Goal: Check status: Check status

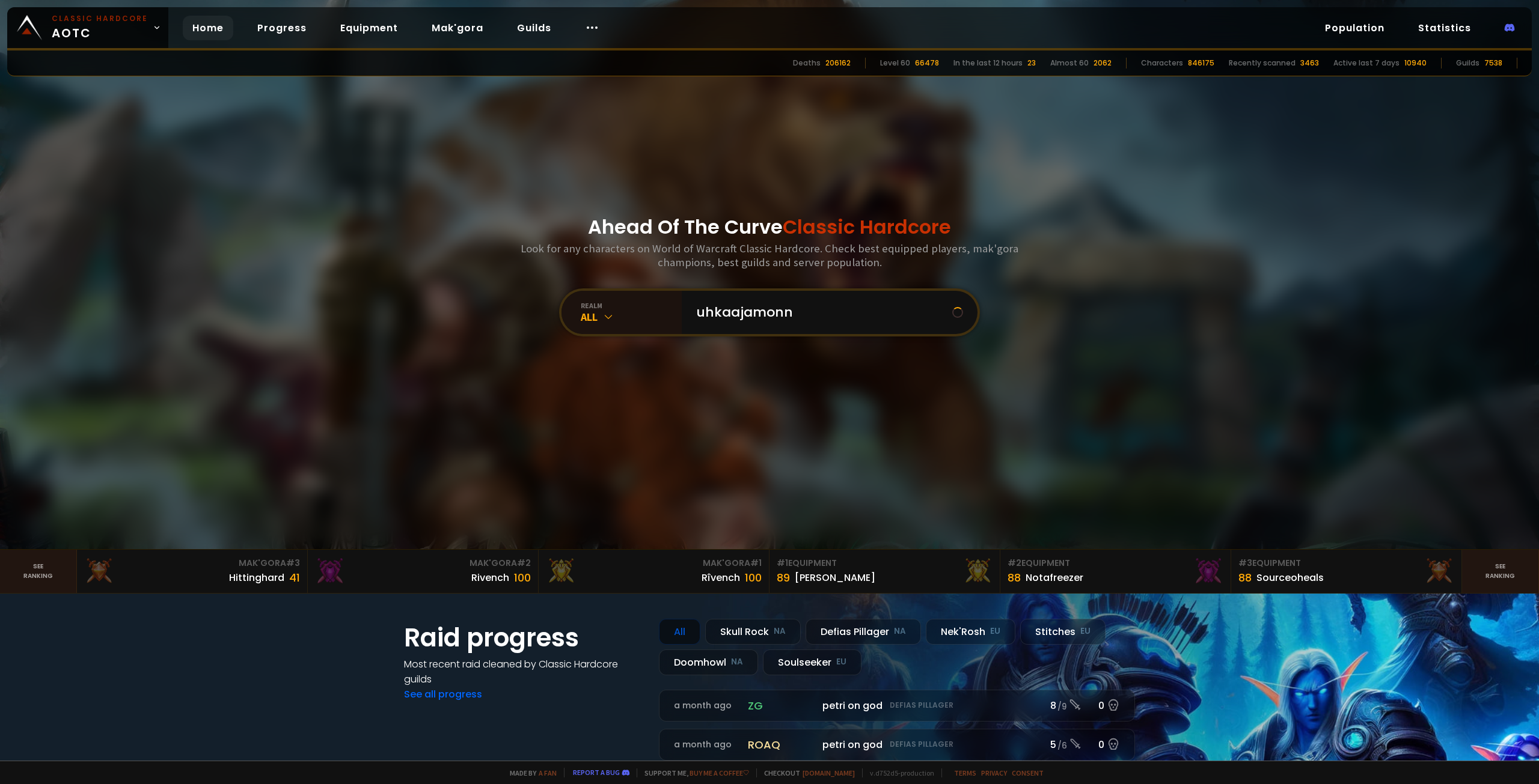
type input "uhkaajamonni"
click at [737, 314] on input "text" at bounding box center [826, 312] width 274 height 43
type input "uhkaajamonni"
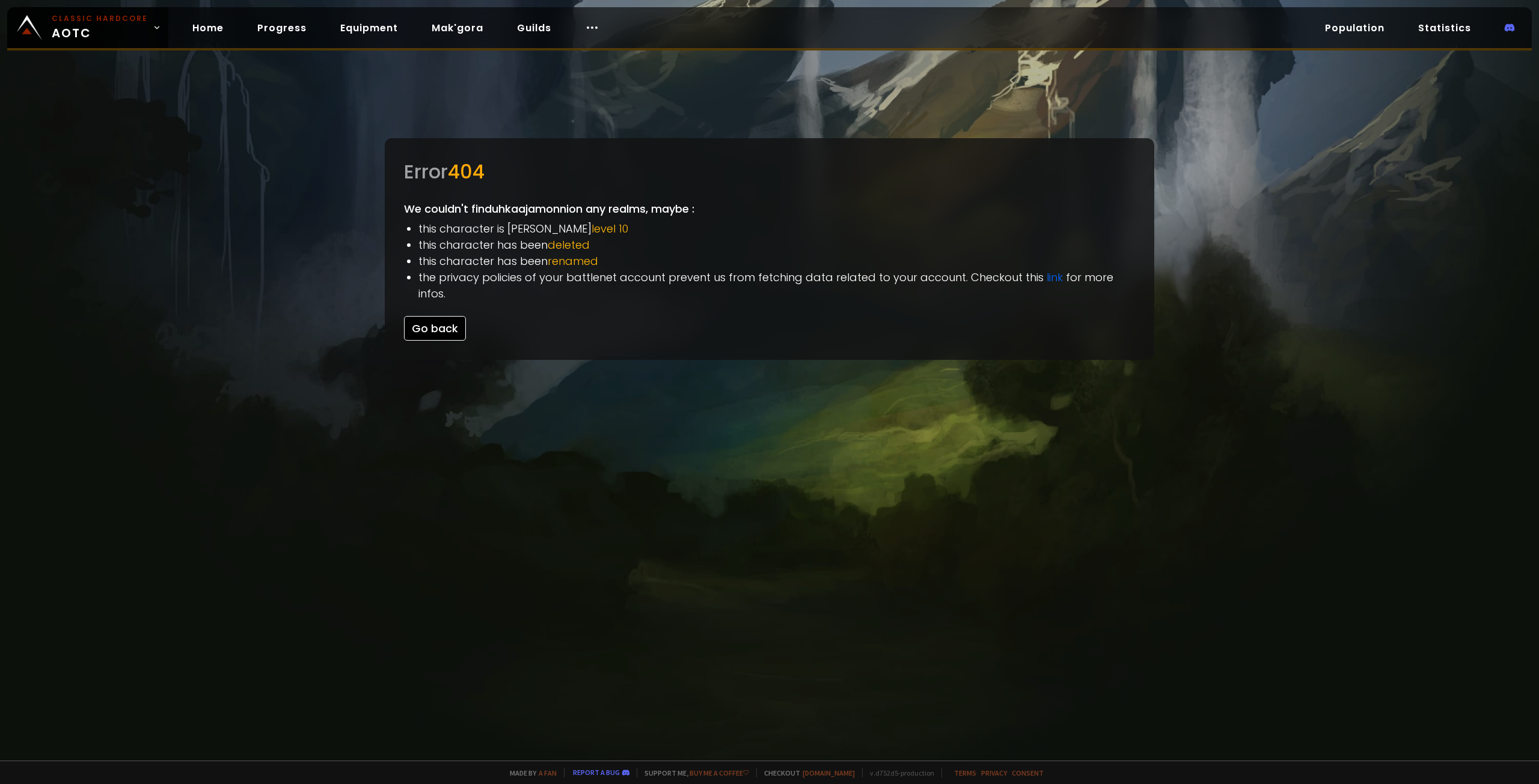
click at [423, 316] on button "Go back" at bounding box center [435, 329] width 62 height 25
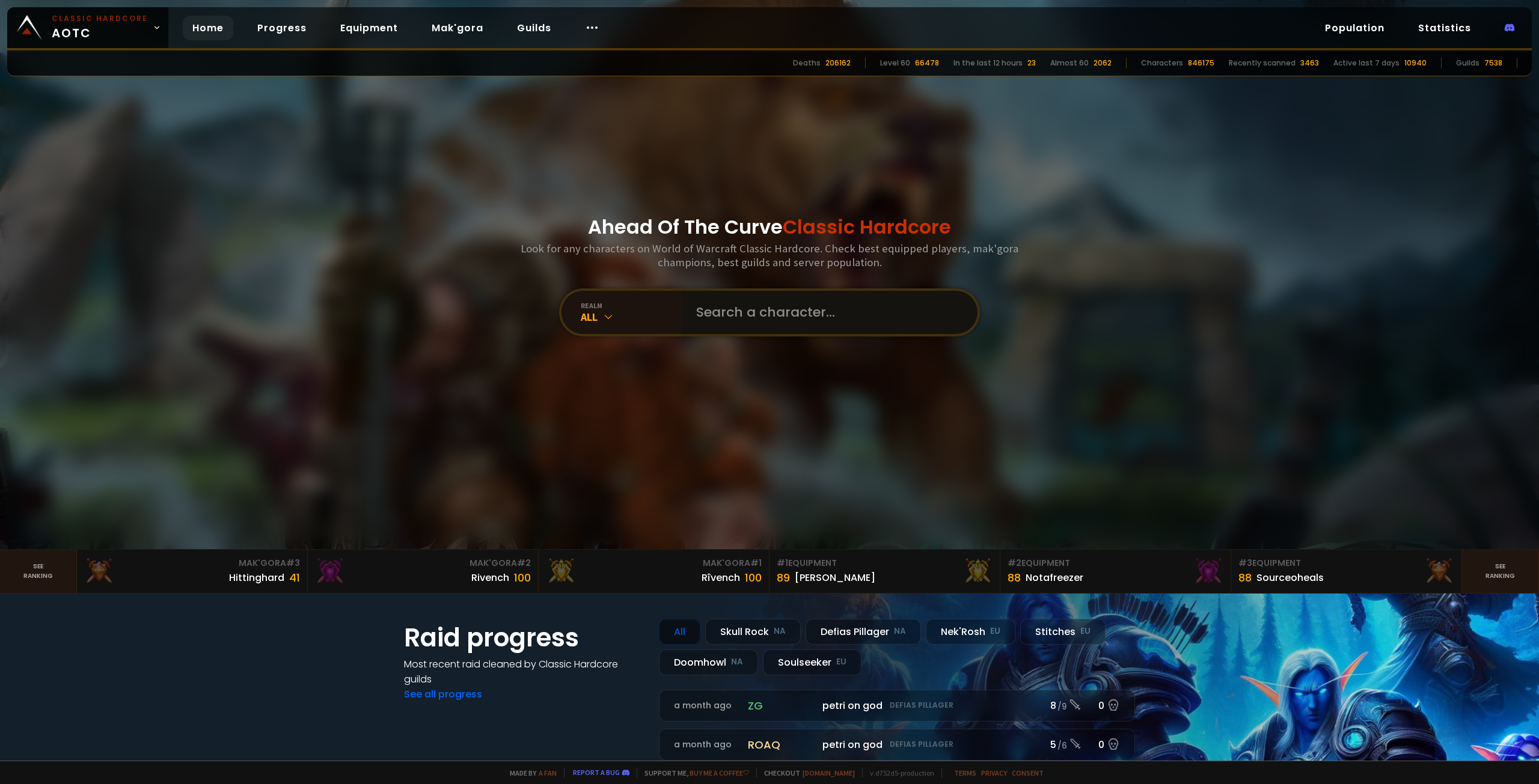
click at [742, 322] on input "text" at bounding box center [826, 312] width 274 height 43
type input "uhkaajamonni"
